Goal: Task Accomplishment & Management: Manage account settings

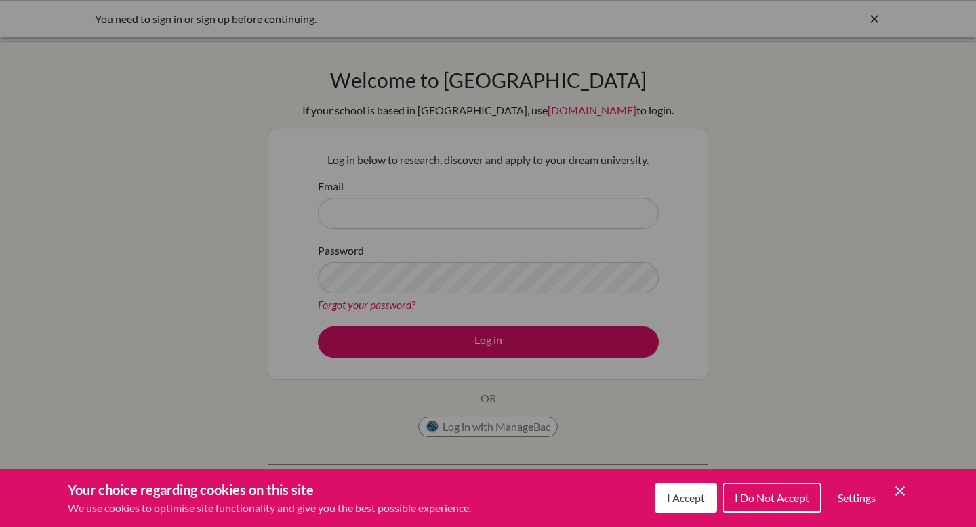
click at [780, 499] on span "I Do Not Accept" at bounding box center [772, 497] width 75 height 13
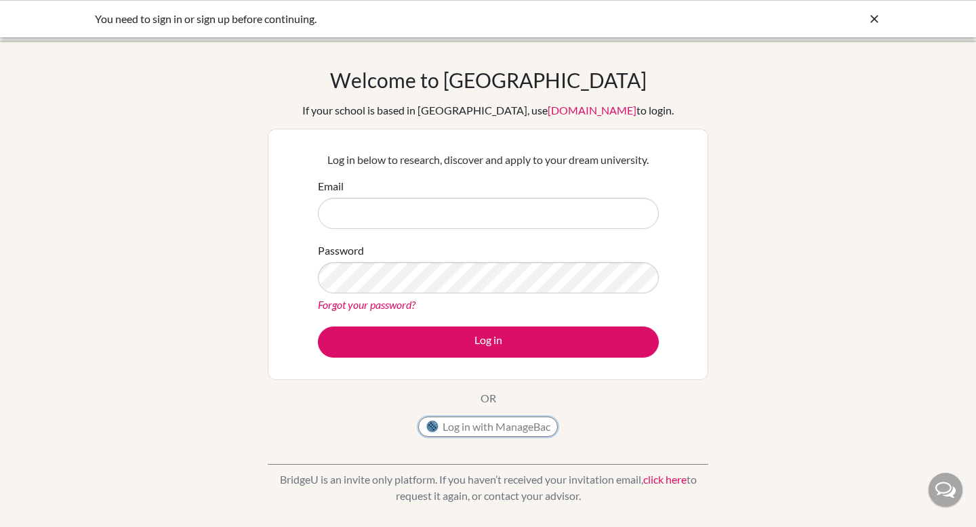
click at [524, 426] on button "Log in with ManageBac" at bounding box center [488, 427] width 140 height 20
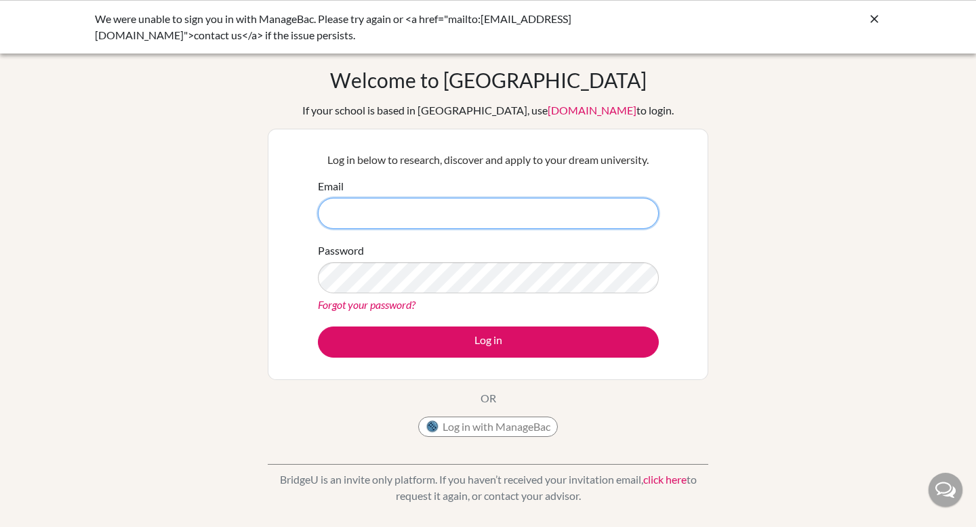
type input "pchong@bisvietnam.com"
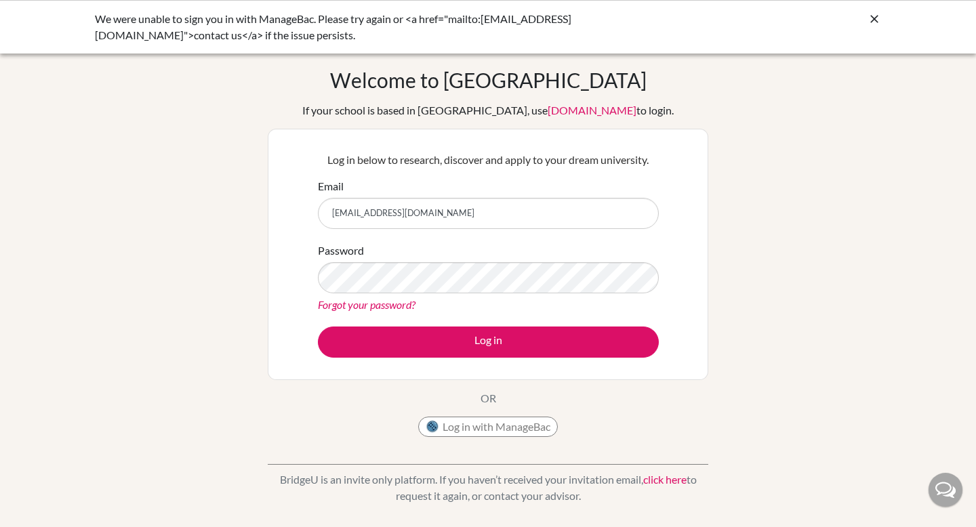
click at [535, 358] on div "Log in below to research, discover and apply to your dream university. Email pc…" at bounding box center [488, 254] width 358 height 223
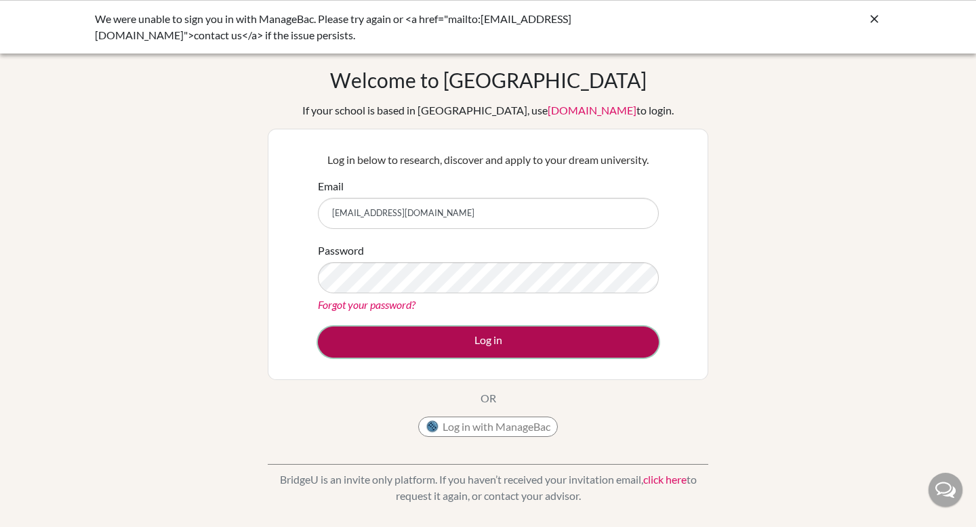
click at [520, 346] on button "Log in" at bounding box center [488, 342] width 341 height 31
